Goal: Communication & Community: Answer question/provide support

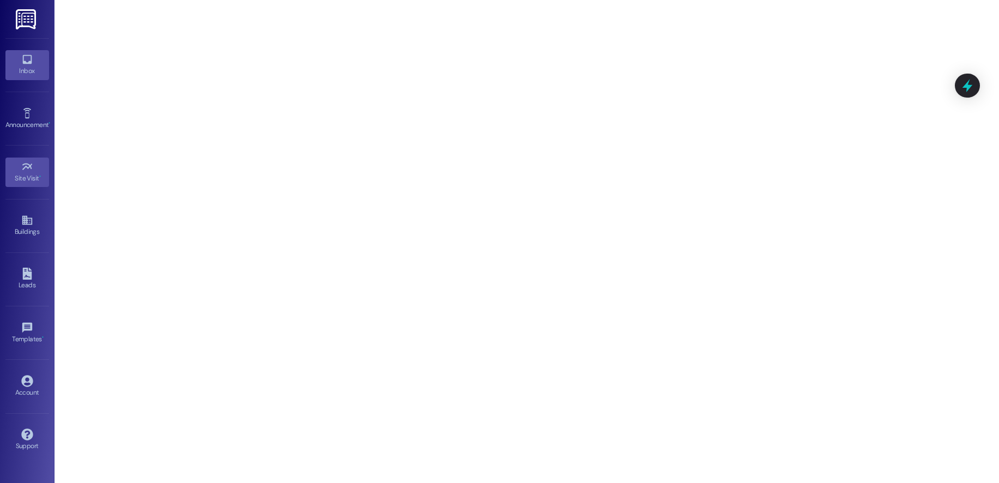
click at [29, 69] on div "Inbox" at bounding box center [27, 70] width 55 height 11
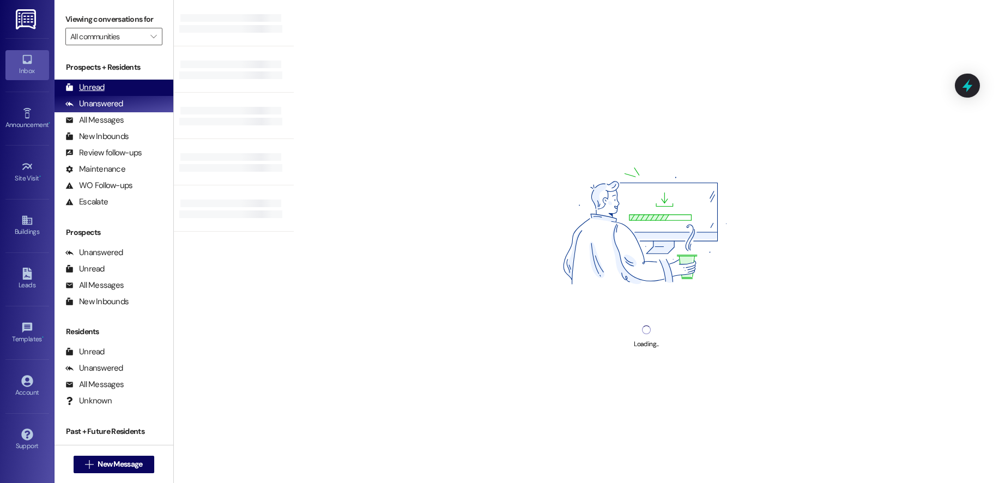
click at [103, 85] on div "Unread" at bounding box center [84, 87] width 39 height 11
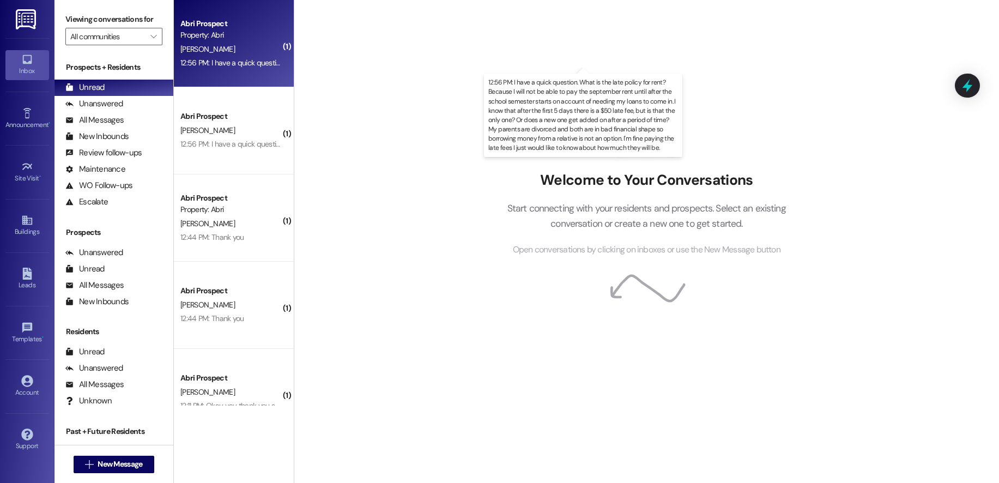
scroll to position [205, 0]
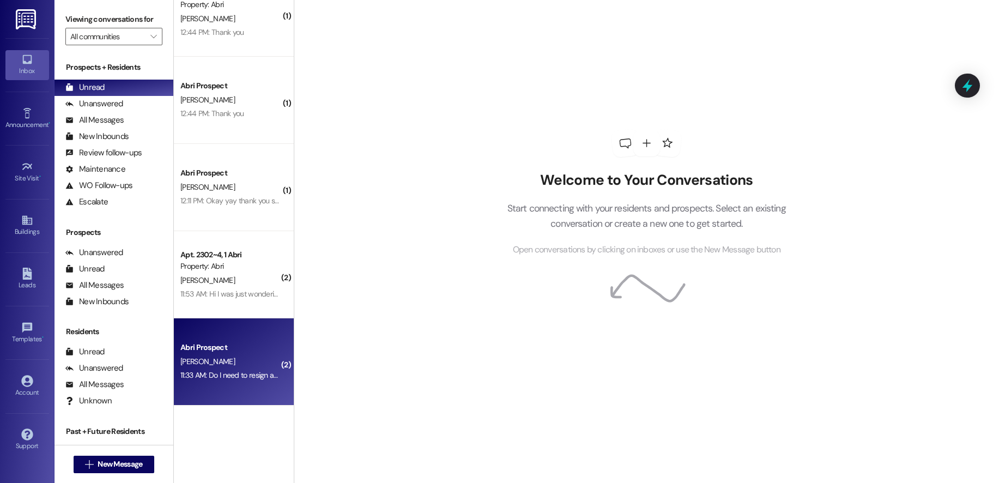
click at [222, 351] on div "Abri Prospect" at bounding box center [230, 347] width 101 height 11
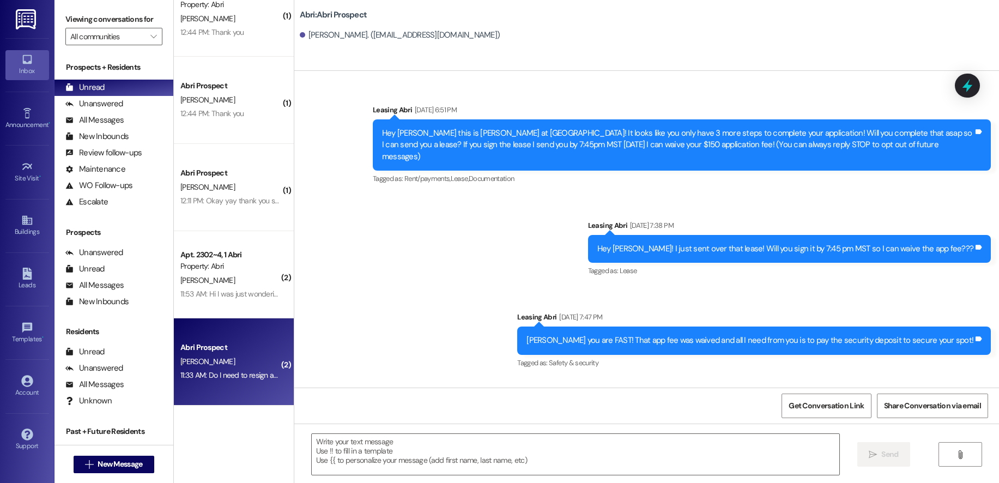
scroll to position [1996, 0]
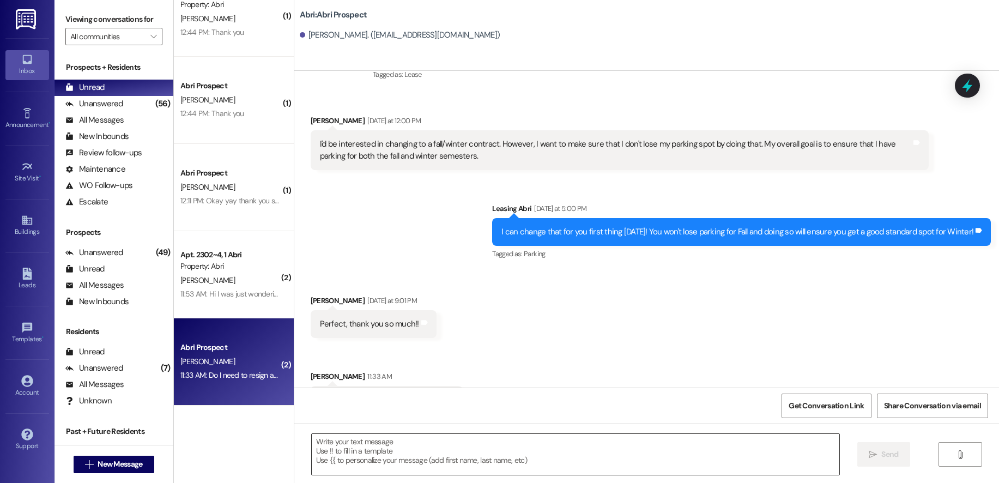
click at [406, 456] on textarea at bounding box center [576, 454] width 528 height 41
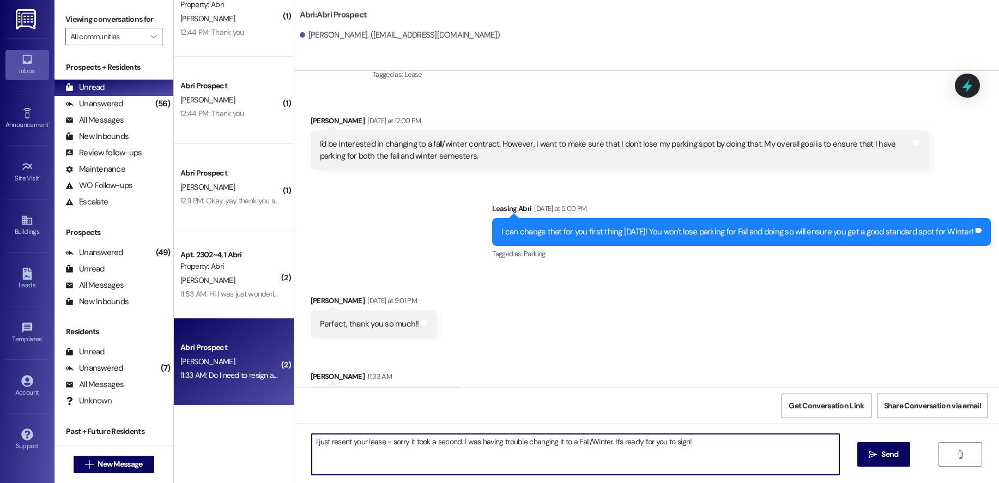
type textarea "I just resent your lease - sorry it took a second. I was having trouble changin…"
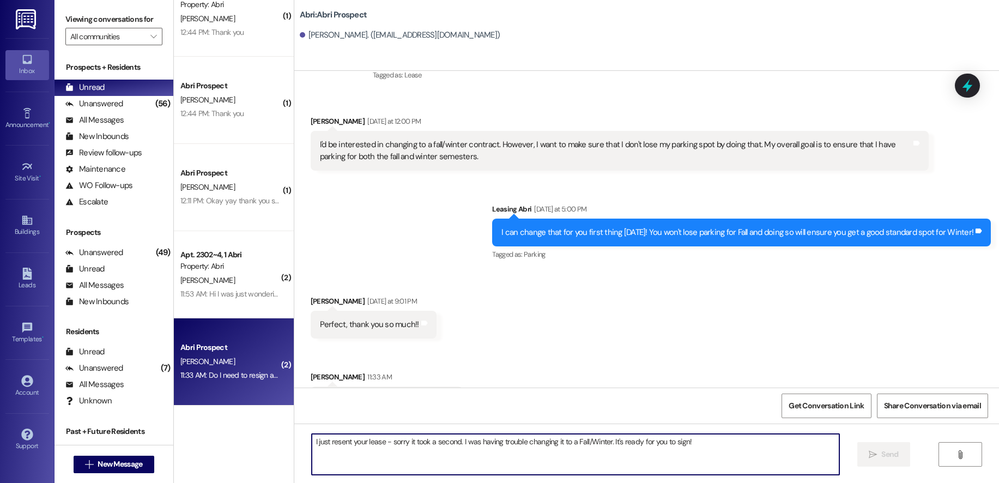
scroll to position [2073, 0]
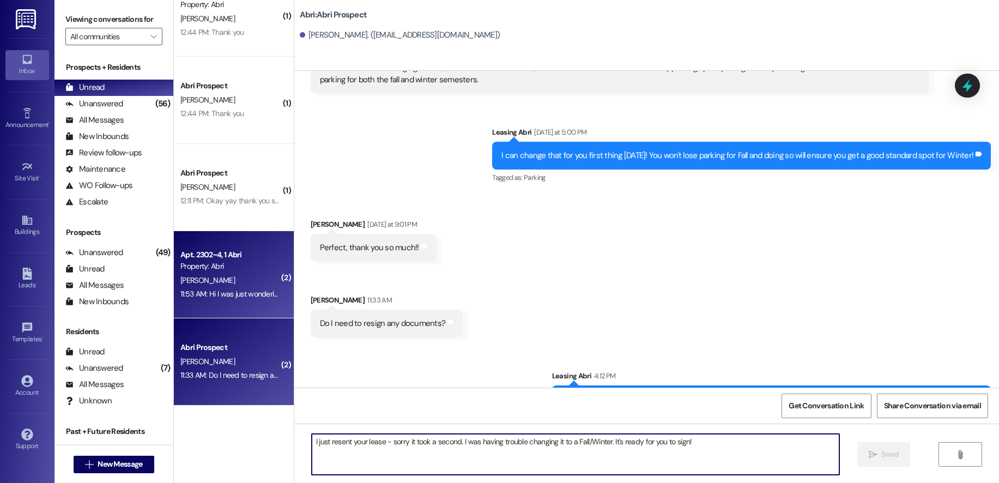
click at [231, 287] on div "11:53 AM: Hi I was just wondering if I can order things to the Abri before I ge…" at bounding box center [230, 294] width 103 height 14
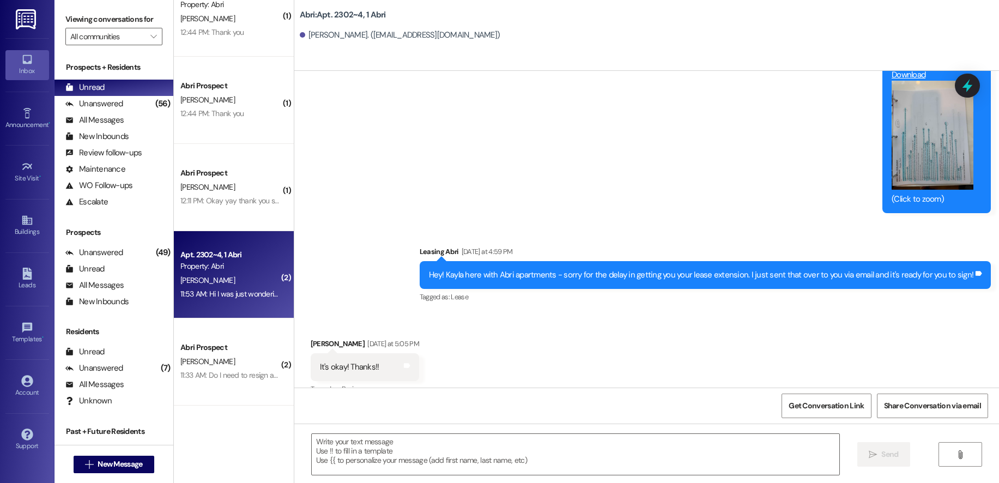
scroll to position [9915, 0]
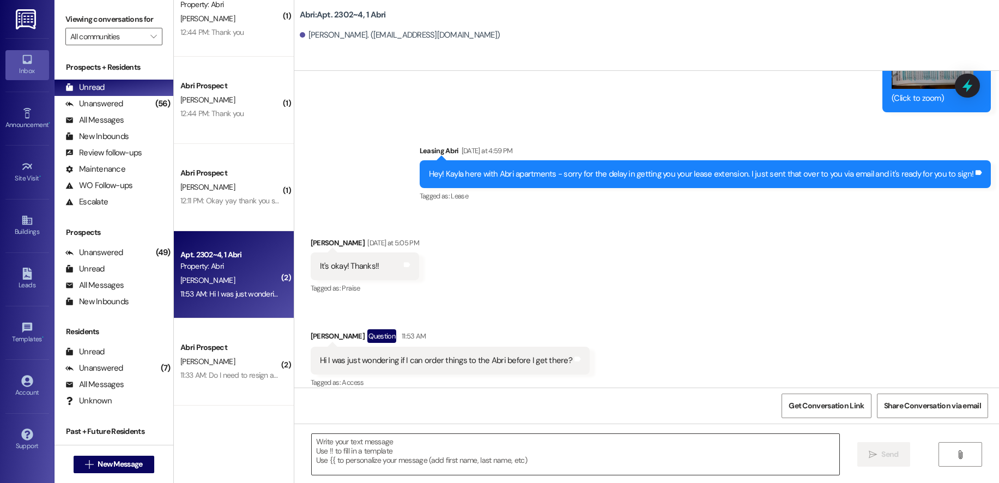
click at [714, 457] on textarea at bounding box center [576, 454] width 528 height 41
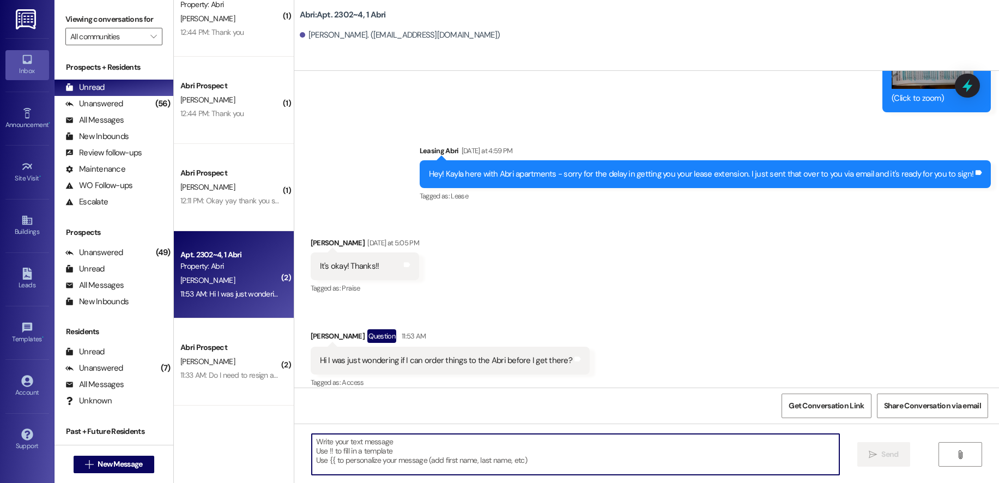
type textarea "f"
type textarea "F"
type textarea "f"
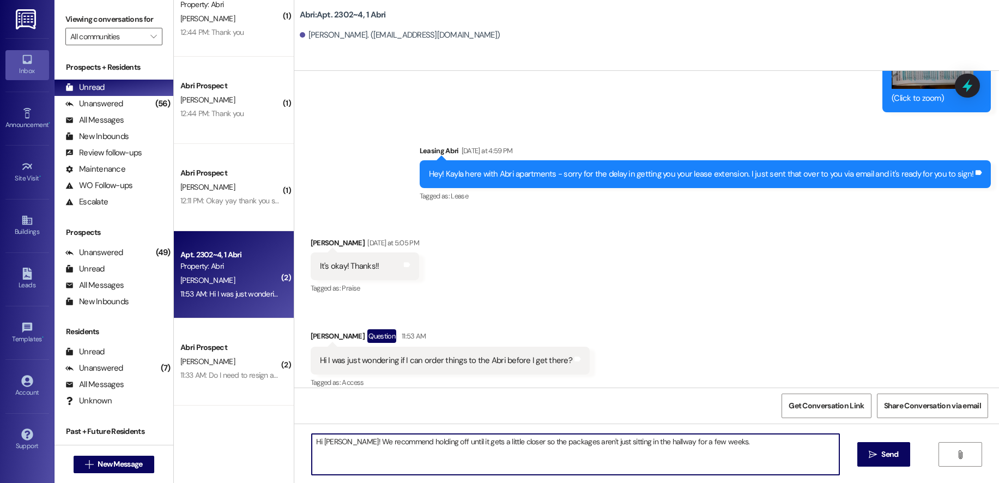
type textarea "Hi Kayla! We recommend holding off until it gets a little closer so the package…"
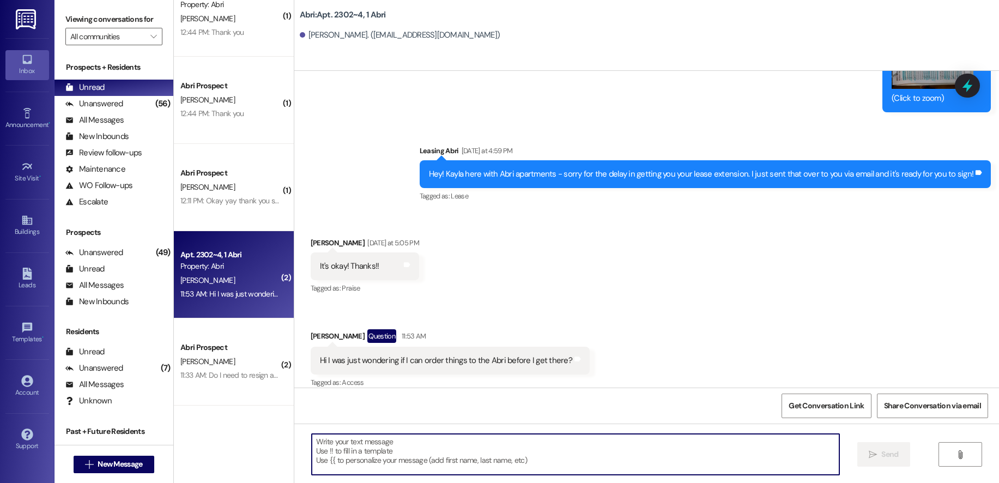
click at [437, 463] on textarea at bounding box center [576, 454] width 528 height 41
paste textarea "Hi Kayla! We suggest waiting until it’s a bit closer to your move-in so your pa…"
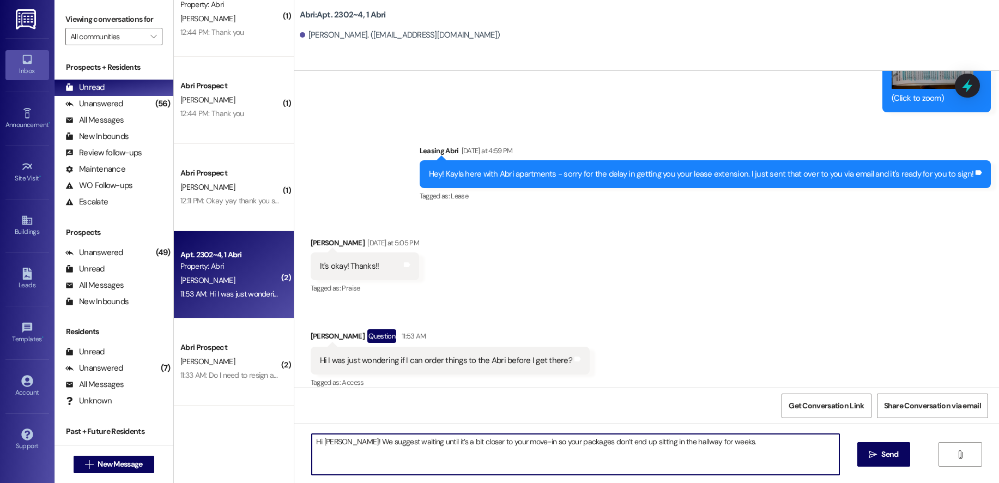
click at [742, 445] on textarea "Hi Kayla! We suggest waiting until it’s a bit closer to your move-in so your pa…" at bounding box center [576, 454] width 528 height 41
click at [688, 440] on textarea "Hi Kayla! We suggest waiting until it’s a bit closer to your move-in so your pa…" at bounding box center [576, 454] width 528 height 41
type textarea "Hi Kayla! We suggest waiting until it’s a bit closer to your move-in so your pa…"
click at [892, 450] on span "Send" at bounding box center [890, 454] width 17 height 11
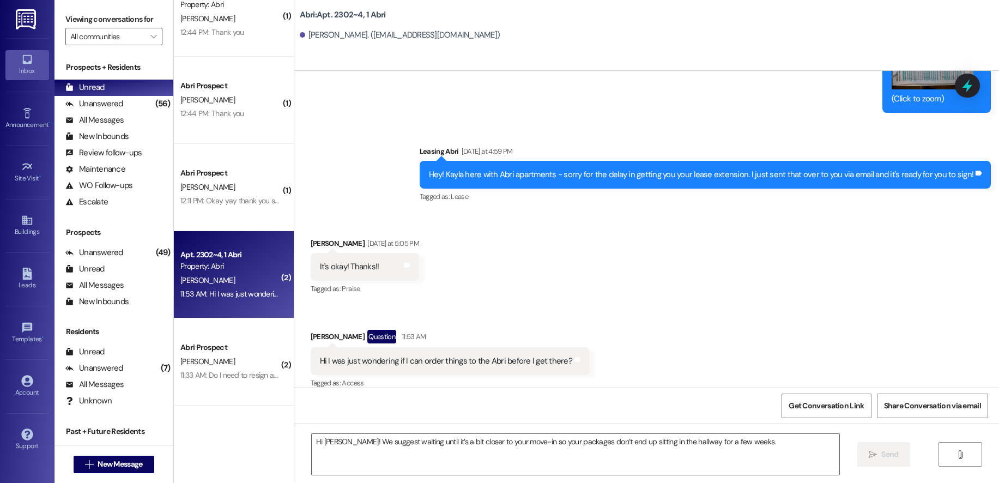
scroll to position [9991, 0]
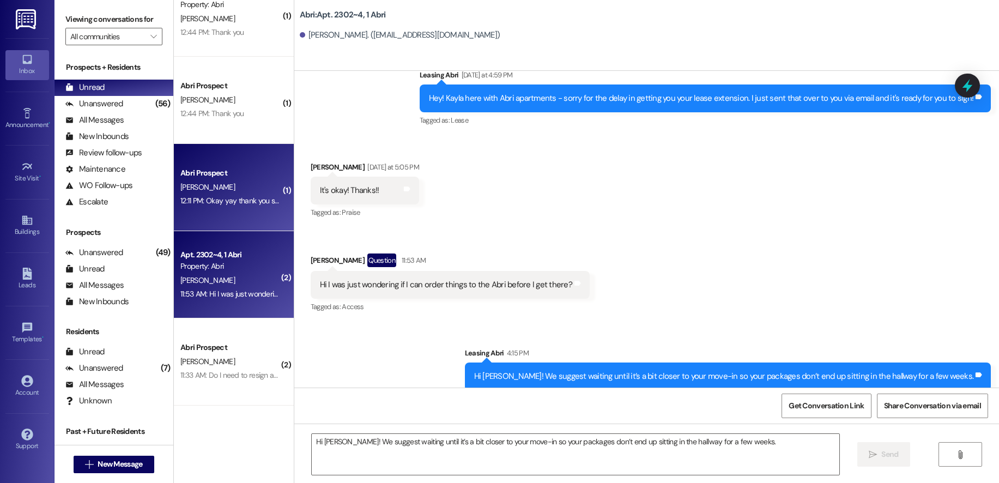
click at [225, 186] on div "K. McMillan" at bounding box center [230, 187] width 103 height 14
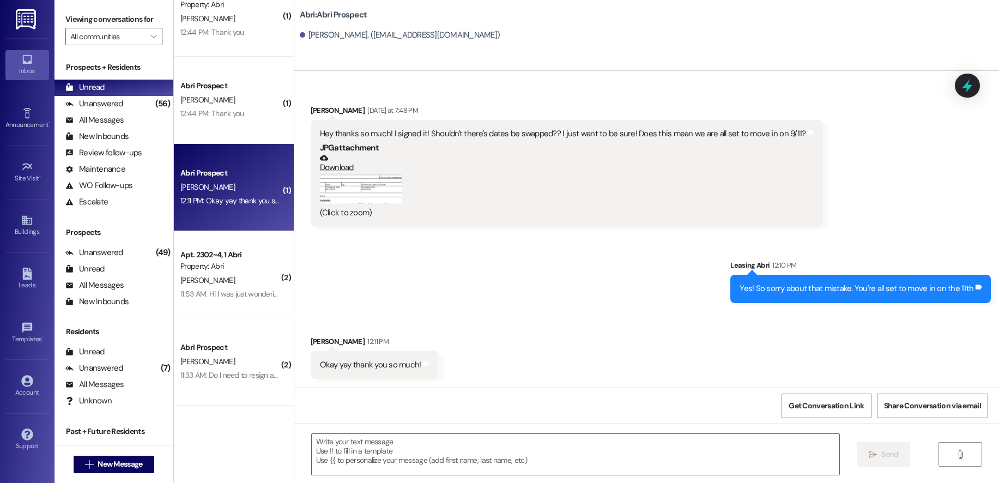
scroll to position [150, 0]
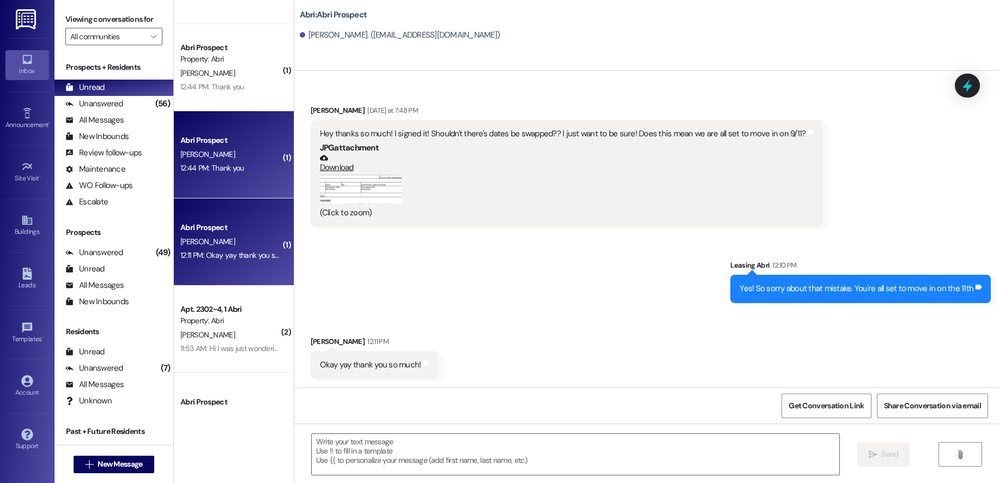
click at [240, 189] on div "Abri Prospect K. Porter 12:44 PM: Thank you 12:44 PM: Thank you" at bounding box center [234, 154] width 120 height 87
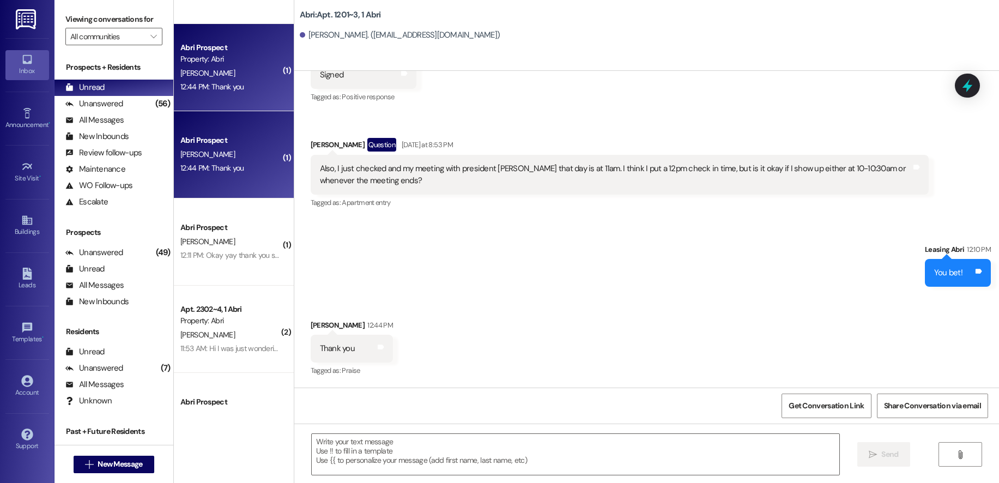
scroll to position [41, 0]
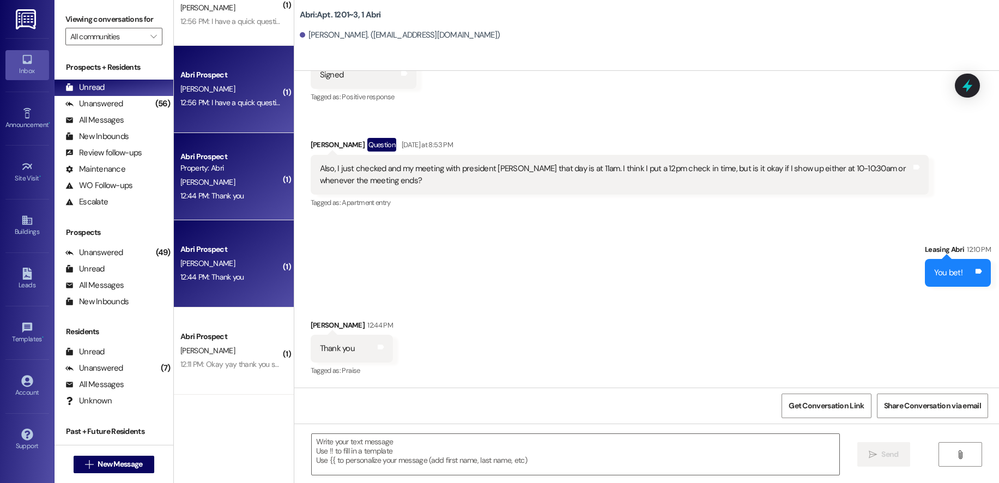
click at [217, 84] on div "P. Young" at bounding box center [230, 89] width 103 height 14
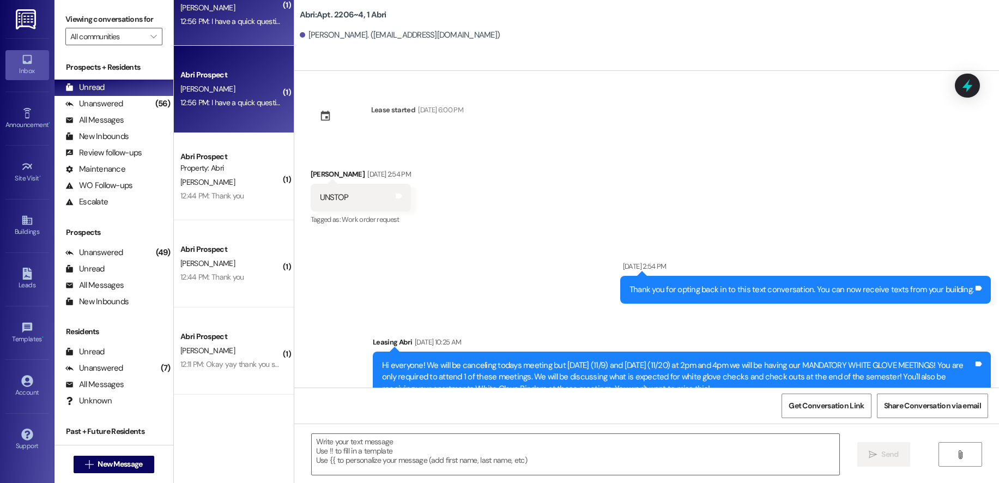
scroll to position [17258, 0]
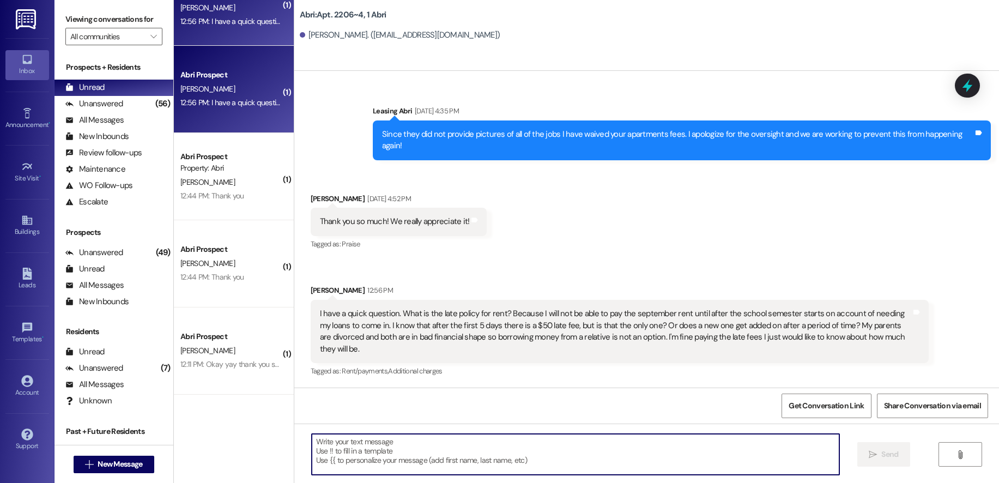
click at [531, 450] on textarea at bounding box center [576, 454] width 528 height 41
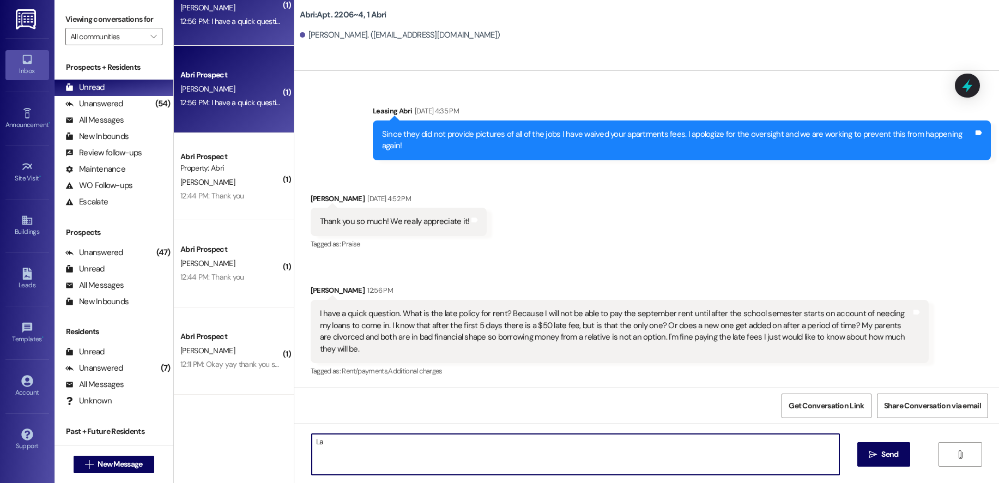
type textarea "L"
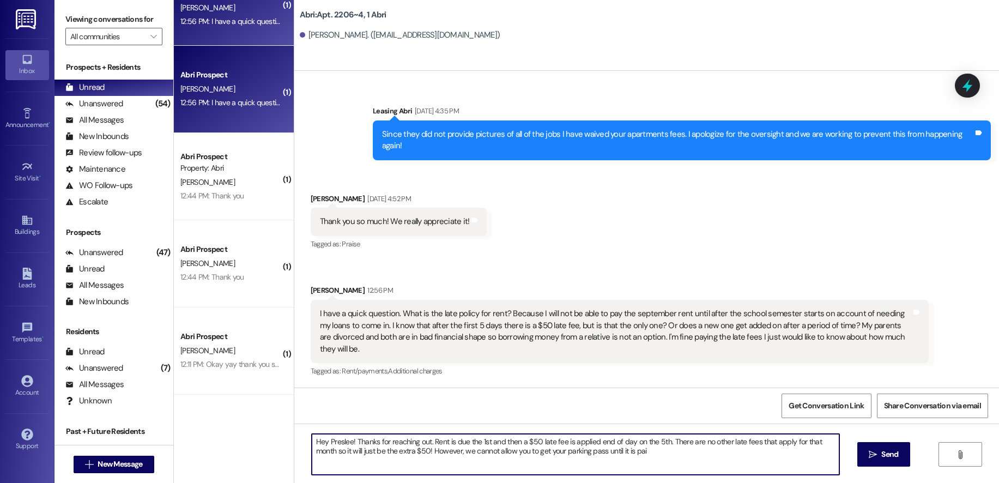
type textarea "Hey Preslee! Thanks for reaching out. Rent is due the 1st and then a $50 late f…"
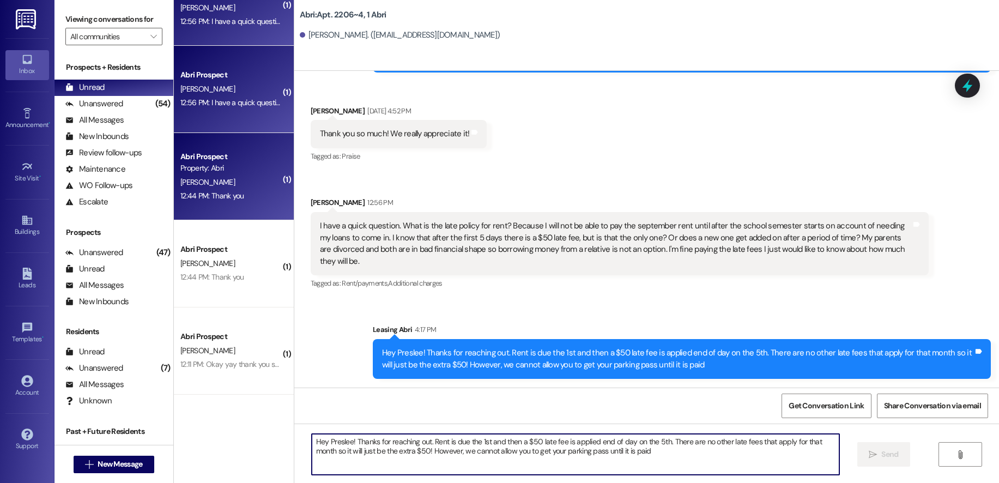
scroll to position [0, 0]
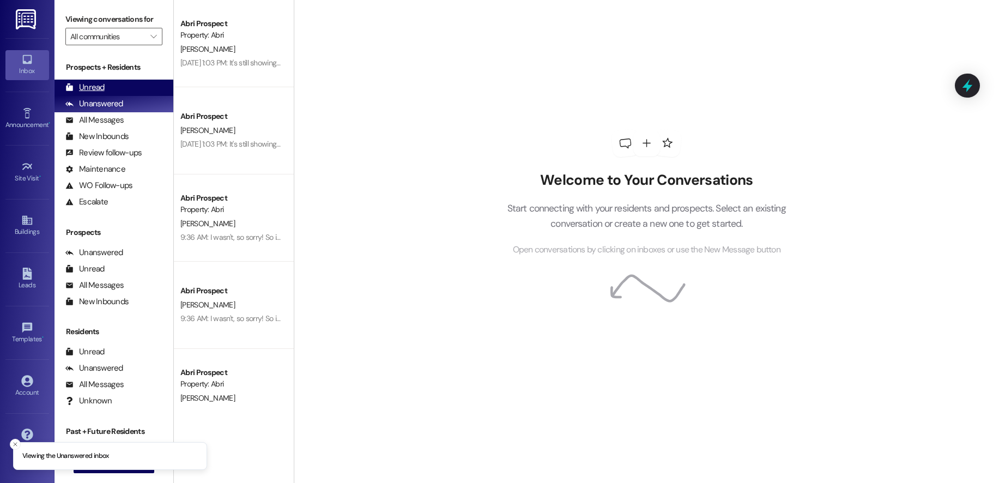
click at [130, 82] on div "Unread (0)" at bounding box center [114, 88] width 119 height 16
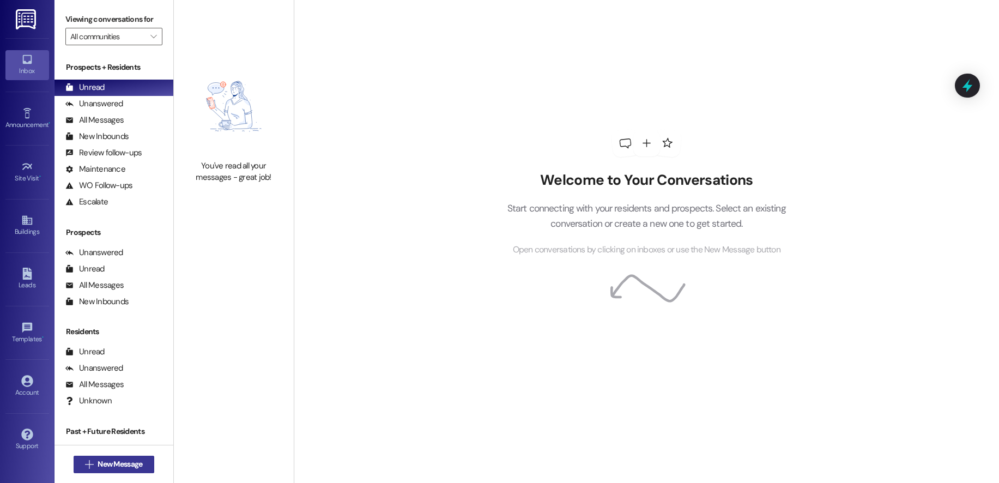
click at [144, 464] on button " New Message" at bounding box center [114, 464] width 81 height 17
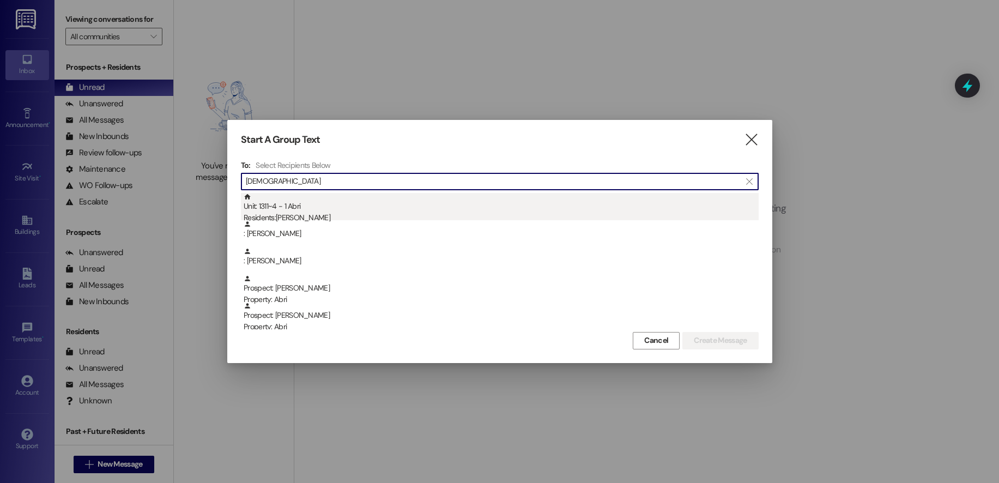
type input "[DEMOGRAPHIC_DATA]"
click at [326, 214] on div "Residents: [PERSON_NAME]" at bounding box center [501, 217] width 515 height 11
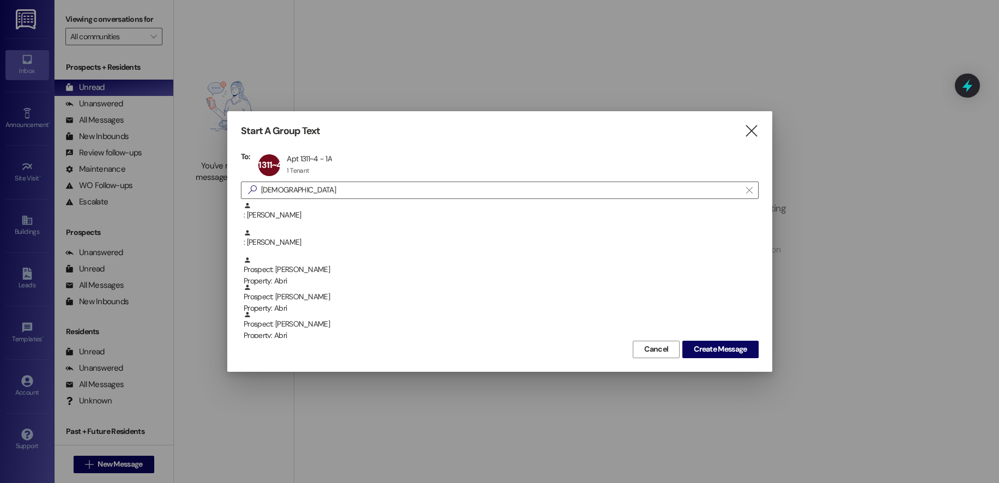
click at [716, 359] on div "Start A Group Text  To: 1311~4 Apt 1311~4 - 1A Apt 1311~4 - 1A 1 Tenant 1 Tena…" at bounding box center [499, 241] width 545 height 260
click at [718, 355] on button "Create Message" at bounding box center [721, 349] width 76 height 17
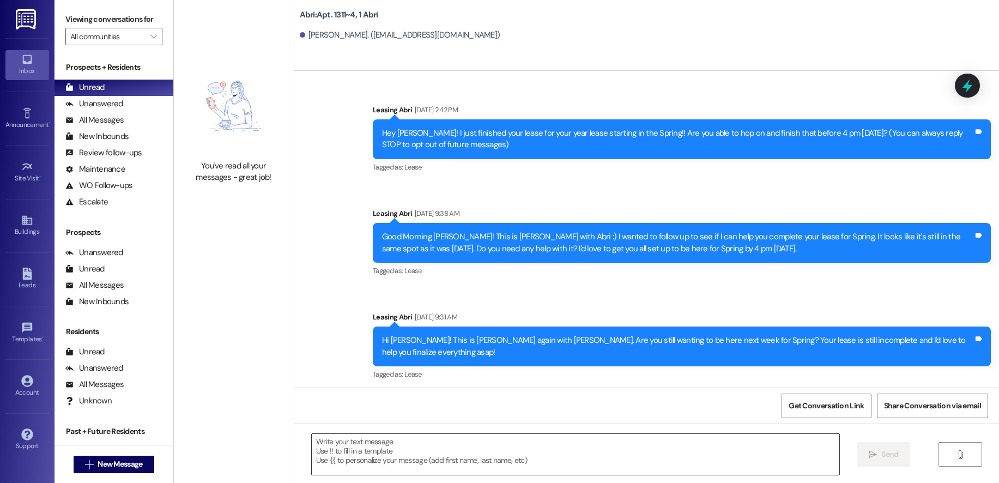
click at [384, 448] on textarea at bounding box center [576, 454] width 528 height 41
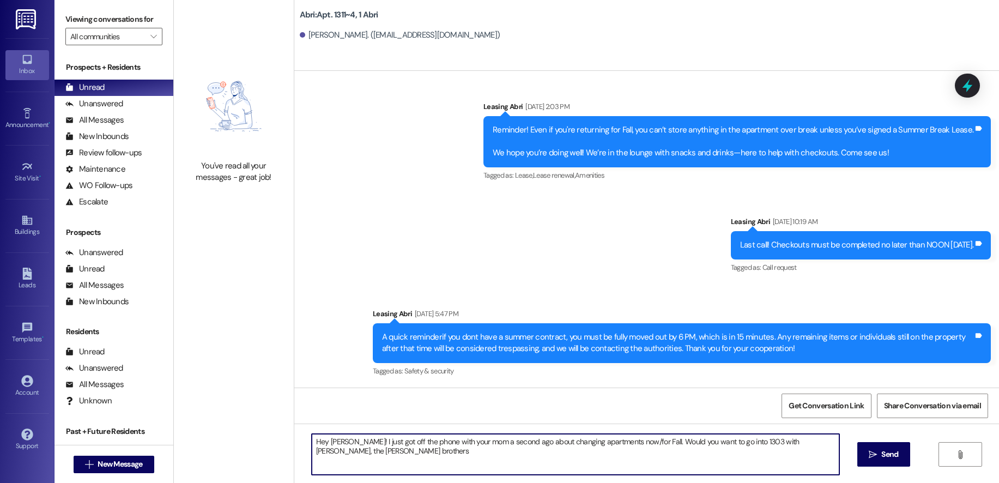
click at [781, 443] on textarea "Hey [PERSON_NAME]! I just got off the phone with your mom a second ago about ch…" at bounding box center [576, 454] width 528 height 41
click at [688, 464] on textarea "Hey [PERSON_NAME]! I just got off the phone with your mom a second ago about ch…" at bounding box center [576, 454] width 528 height 41
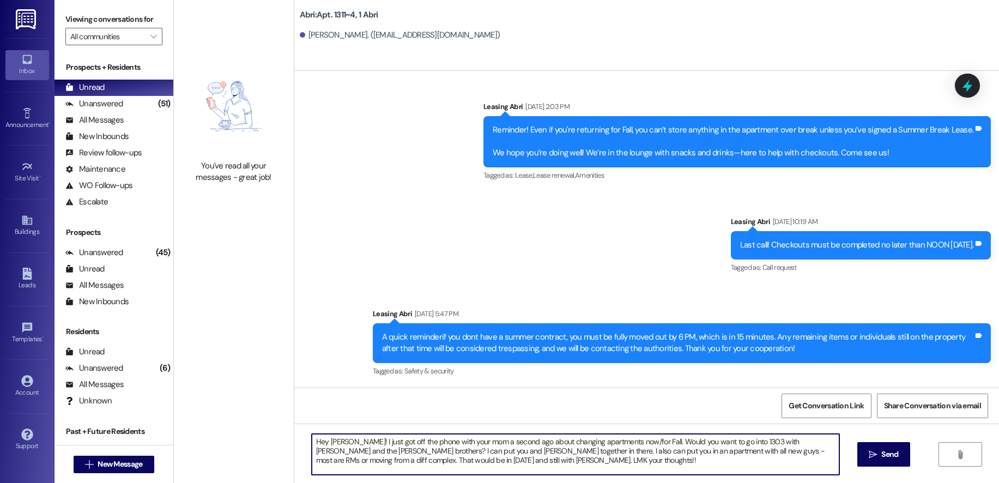
type textarea "Hey [PERSON_NAME]! I just got off the phone with your mom a second ago about ch…"
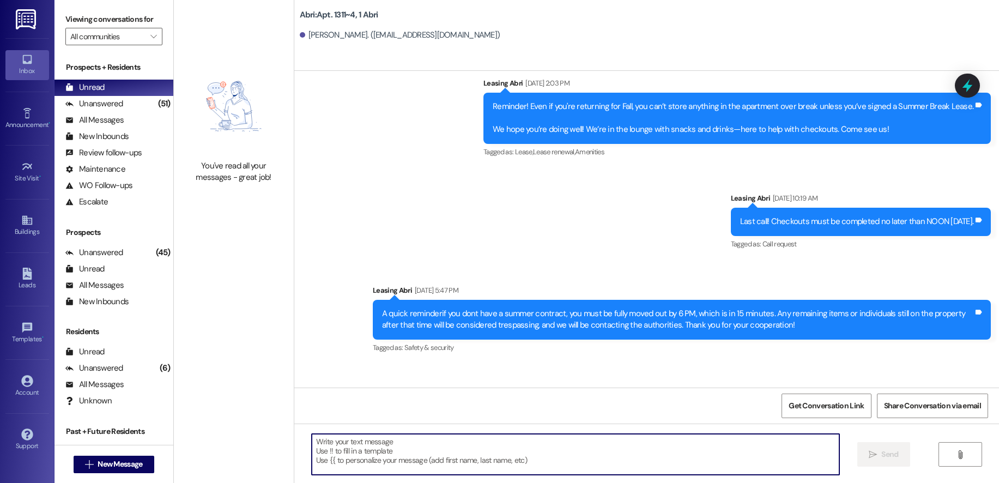
scroll to position [5076, 0]
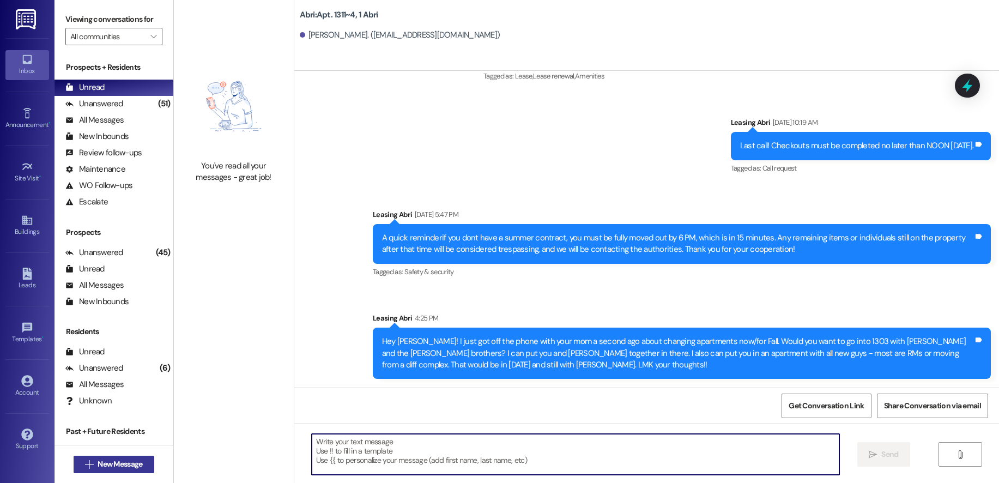
click at [136, 464] on span "New Message" at bounding box center [120, 463] width 45 height 11
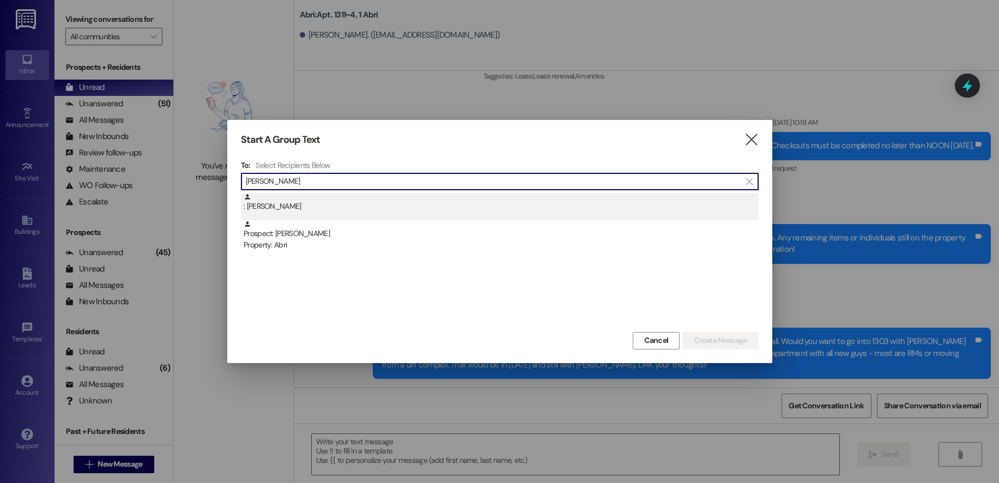
type input "[PERSON_NAME]"
click at [322, 209] on div ": [PERSON_NAME]" at bounding box center [501, 202] width 515 height 19
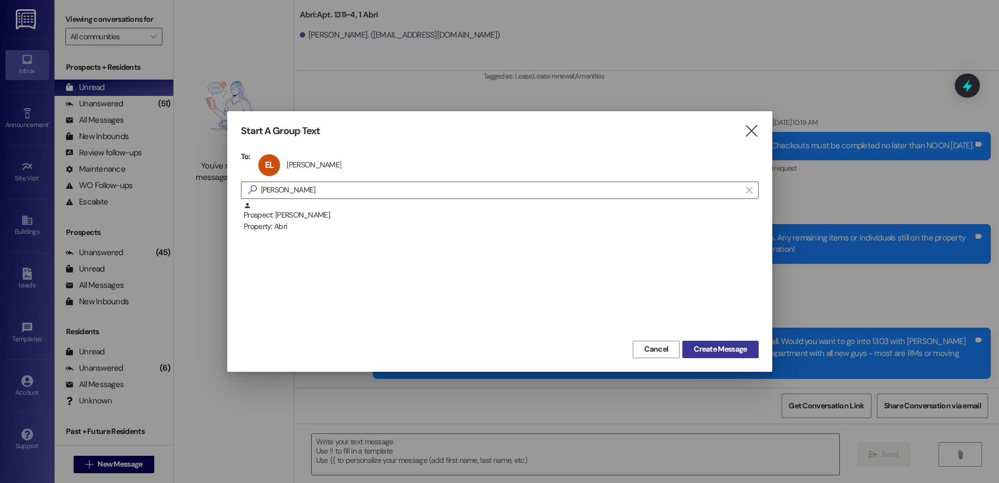
click at [712, 354] on span "Create Message" at bounding box center [720, 348] width 53 height 11
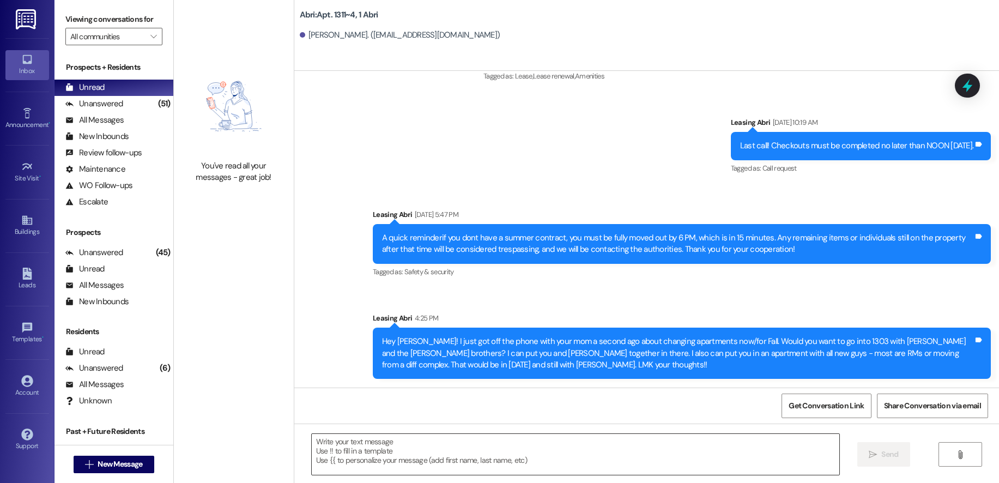
click at [415, 449] on textarea at bounding box center [576, 454] width 528 height 41
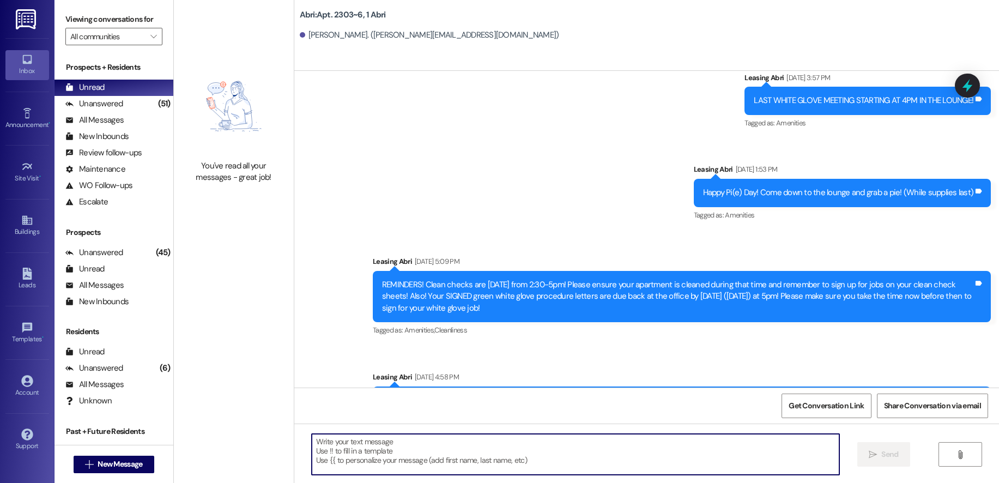
scroll to position [14693, 0]
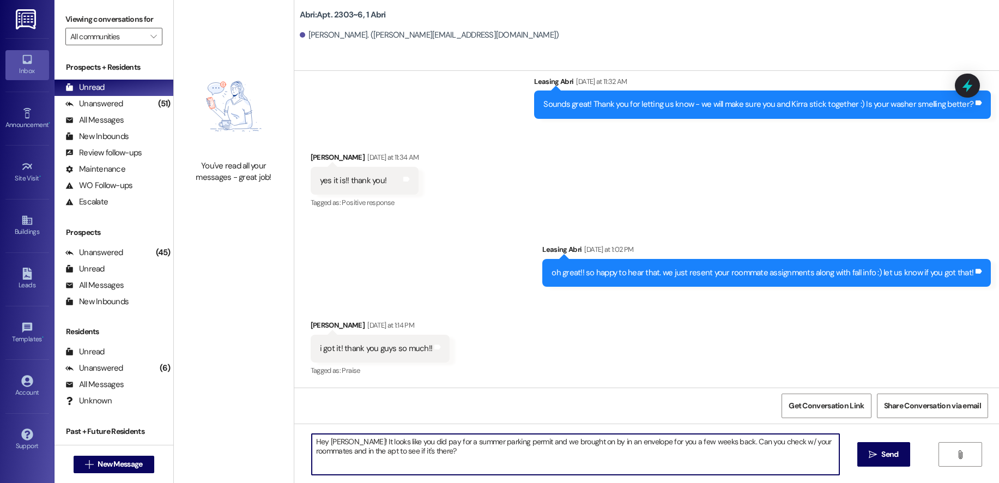
type textarea "Hey [PERSON_NAME]! It looks like you did pay for a summer parking permit and we…"
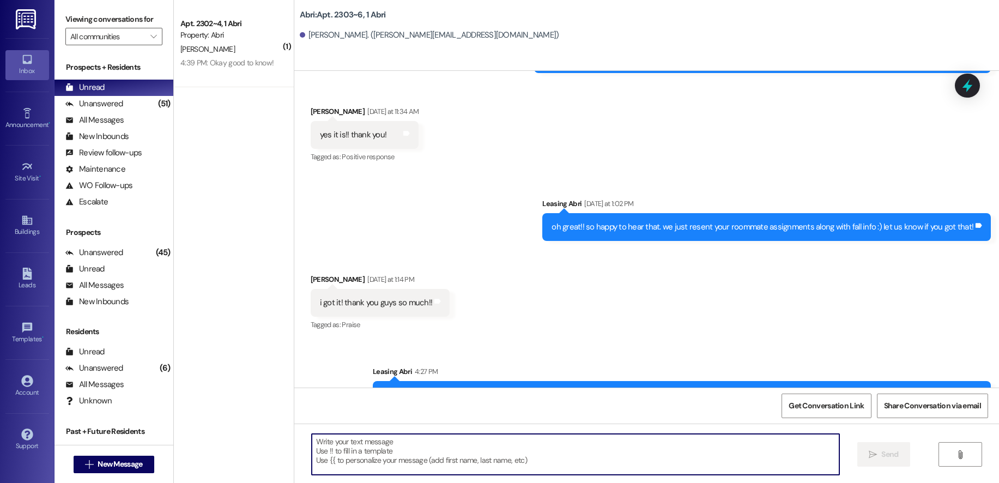
scroll to position [14857, 0]
